Goal: Information Seeking & Learning: Learn about a topic

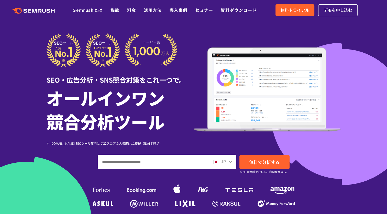
click at [137, 161] on input "ドメイン、キーワードまたはURLを入力してください" at bounding box center [153, 162] width 111 height 14
type input "**********"
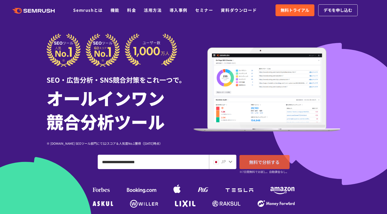
click at [268, 162] on span "無料で分析する" at bounding box center [264, 162] width 30 height 6
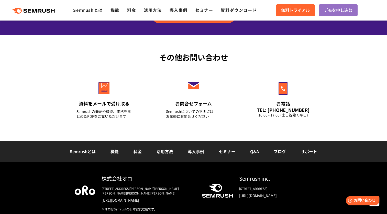
scroll to position [1811, 0]
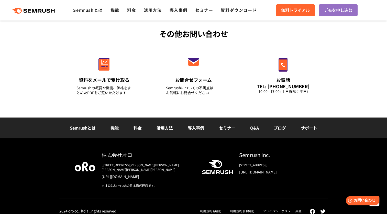
click at [248, 208] on link "利用規約 (日本語)" at bounding box center [242, 210] width 24 height 4
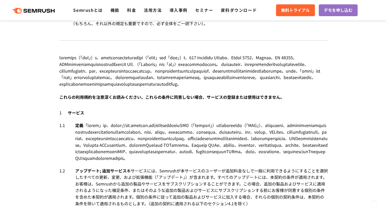
scroll to position [179, 0]
